Goal: Task Accomplishment & Management: Use online tool/utility

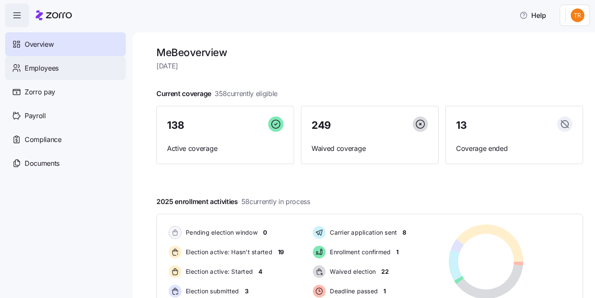
click at [88, 65] on div "Employees" at bounding box center [65, 68] width 121 height 24
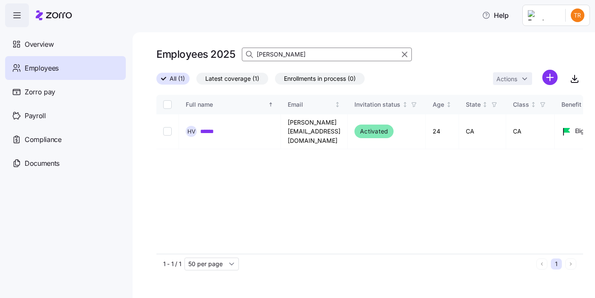
click at [403, 53] on icon "button" at bounding box center [404, 54] width 9 height 10
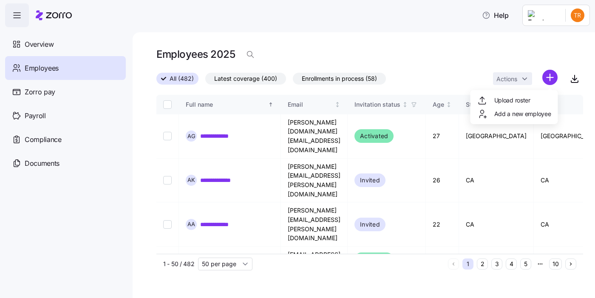
click at [549, 76] on html "**********" at bounding box center [297, 146] width 595 height 293
click at [510, 101] on span "Upload roster" at bounding box center [512, 100] width 36 height 8
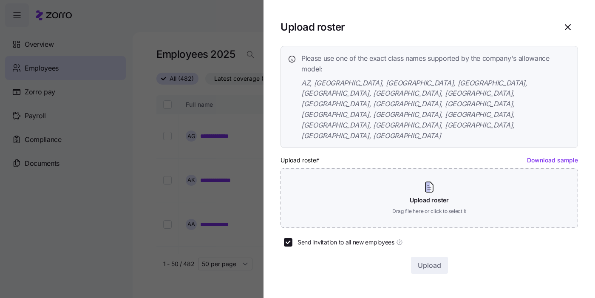
click at [539, 156] on link "Download sample" at bounding box center [552, 159] width 51 height 7
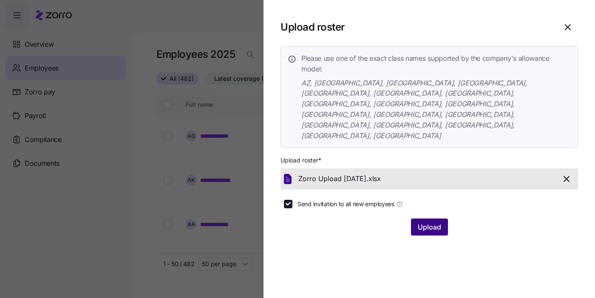
click at [427, 218] on button "Upload" at bounding box center [429, 226] width 37 height 17
